Goal: Task Accomplishment & Management: Manage account settings

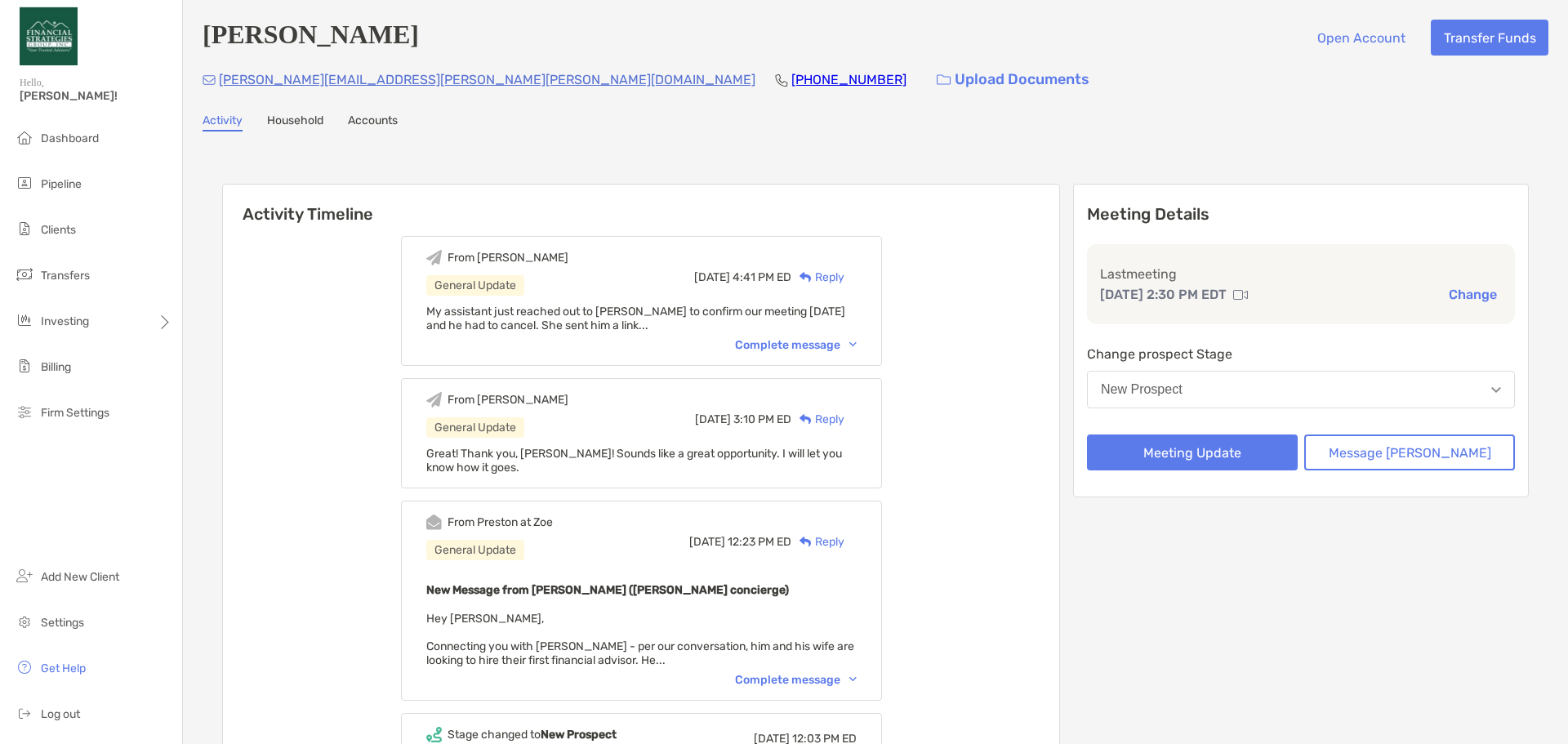
click at [1186, 401] on button "New Prospect" at bounding box center [1301, 390] width 428 height 38
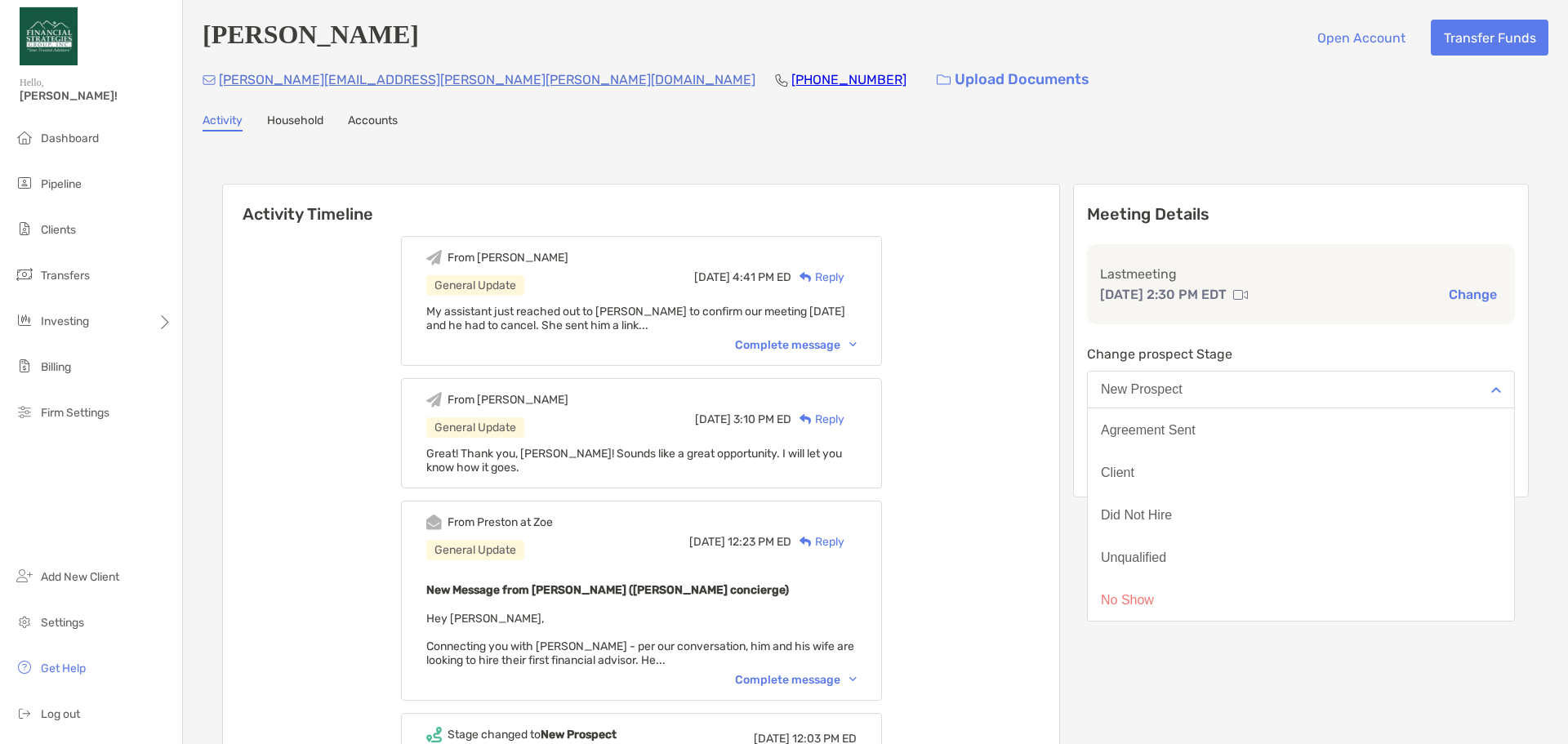
scroll to position [128, 0]
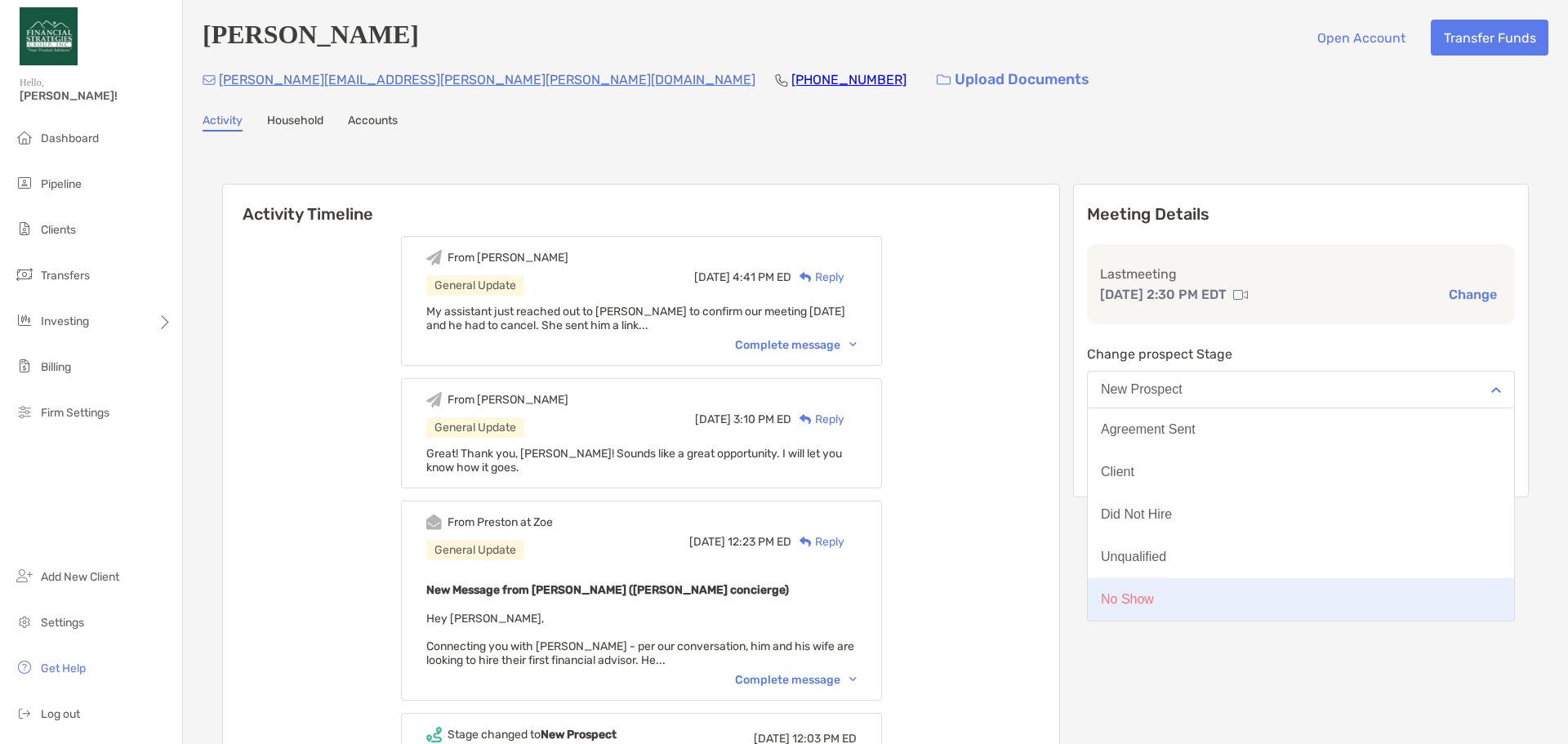
click at [1234, 612] on button "No Show" at bounding box center [1301, 599] width 426 height 42
